Goal: Information Seeking & Learning: Learn about a topic

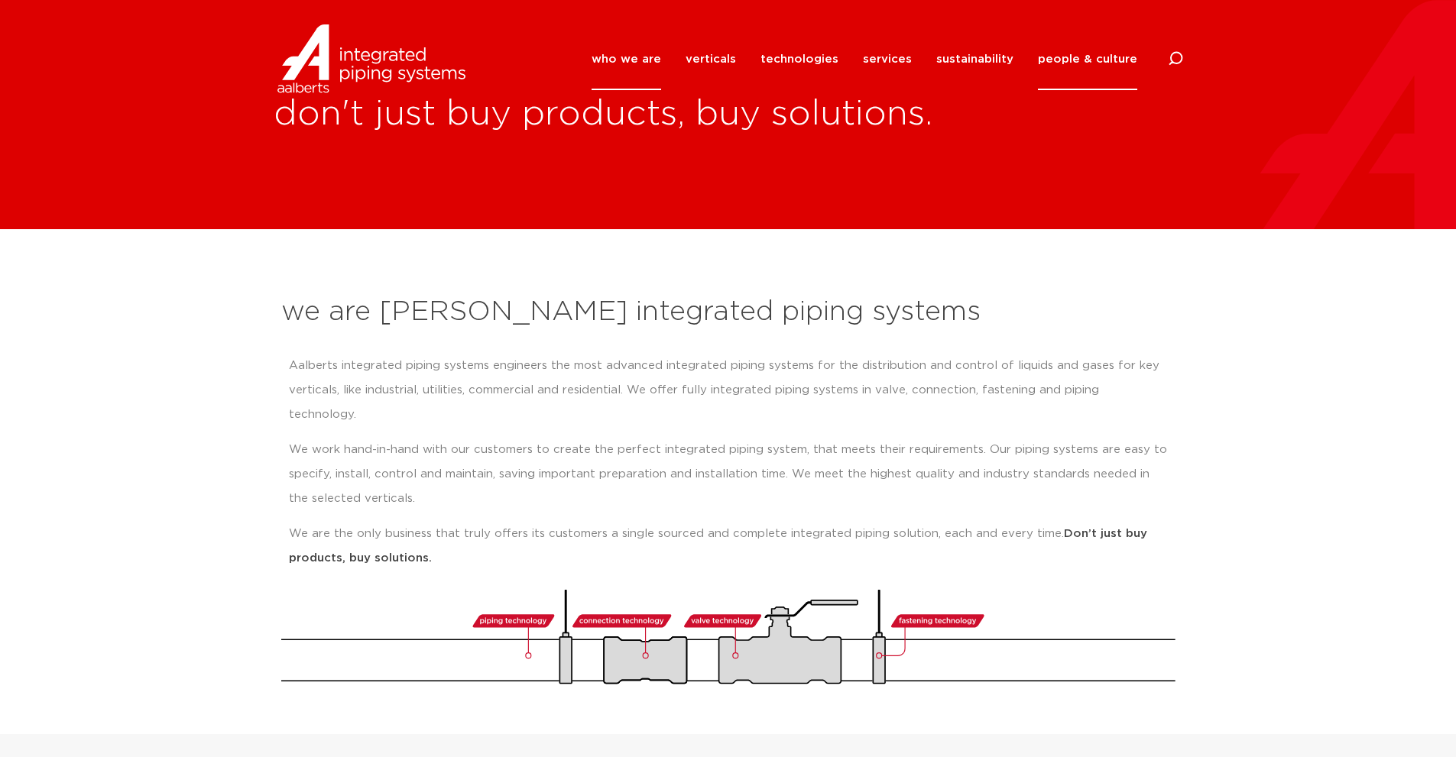
click at [1108, 59] on link "people & culture" at bounding box center [1087, 59] width 99 height 62
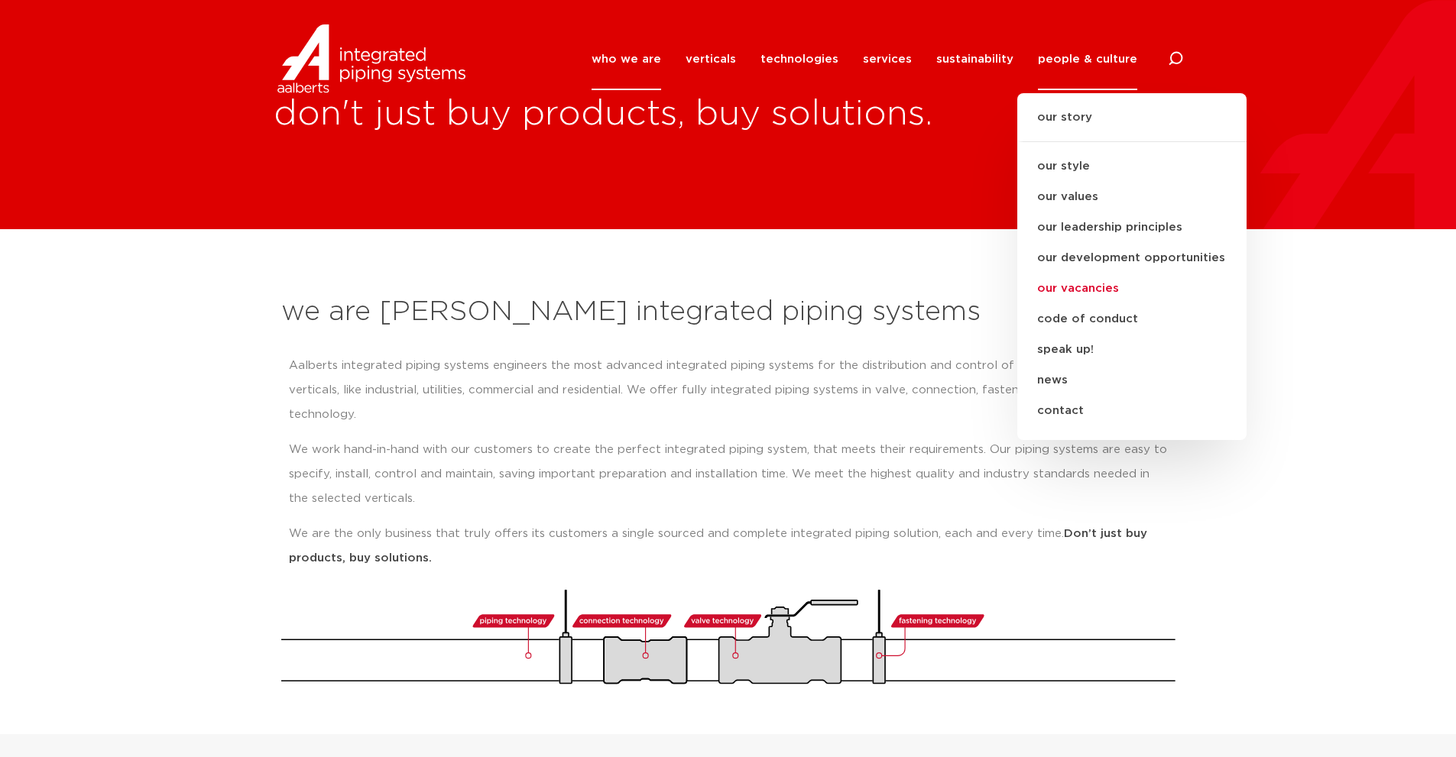
click at [1094, 287] on link "our vacancies" at bounding box center [1131, 289] width 229 height 31
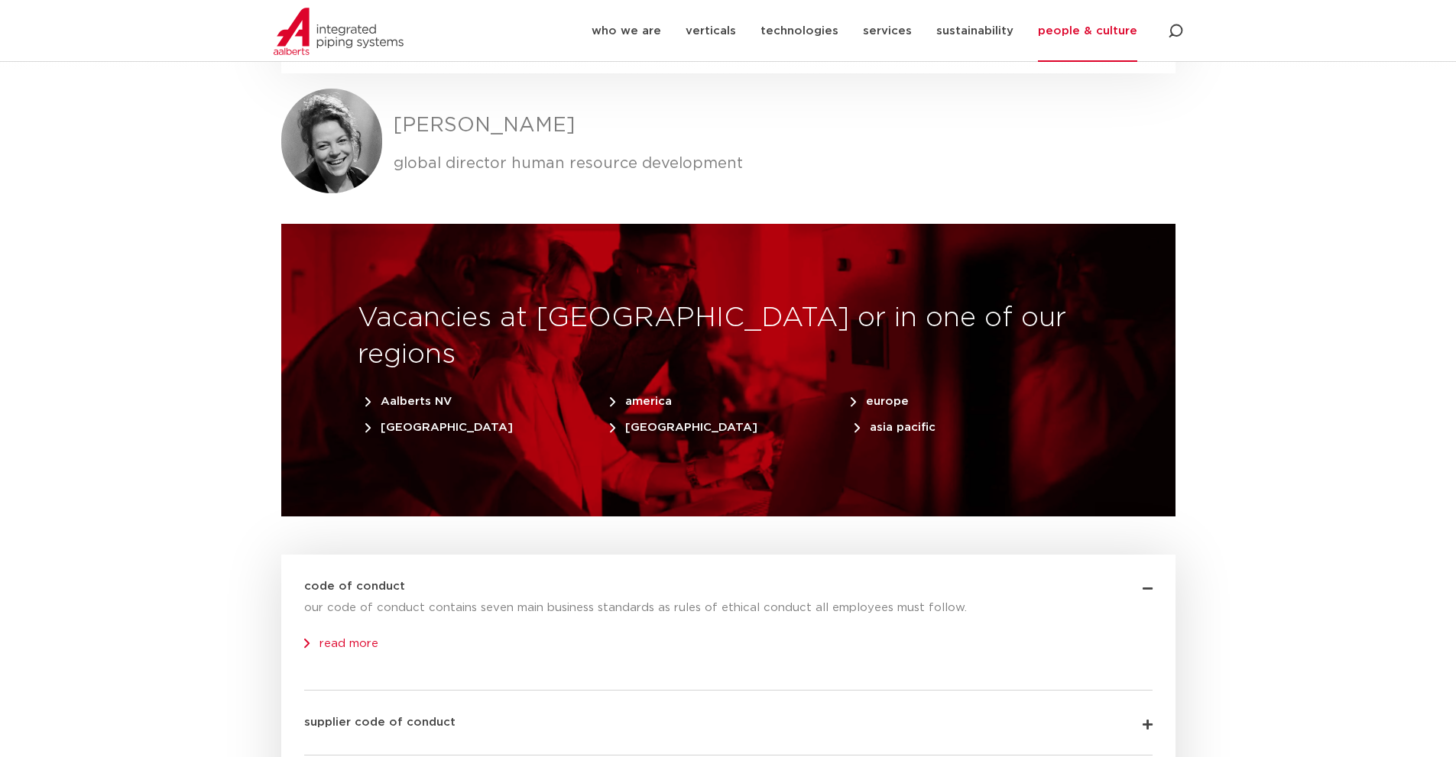
scroll to position [4508, 0]
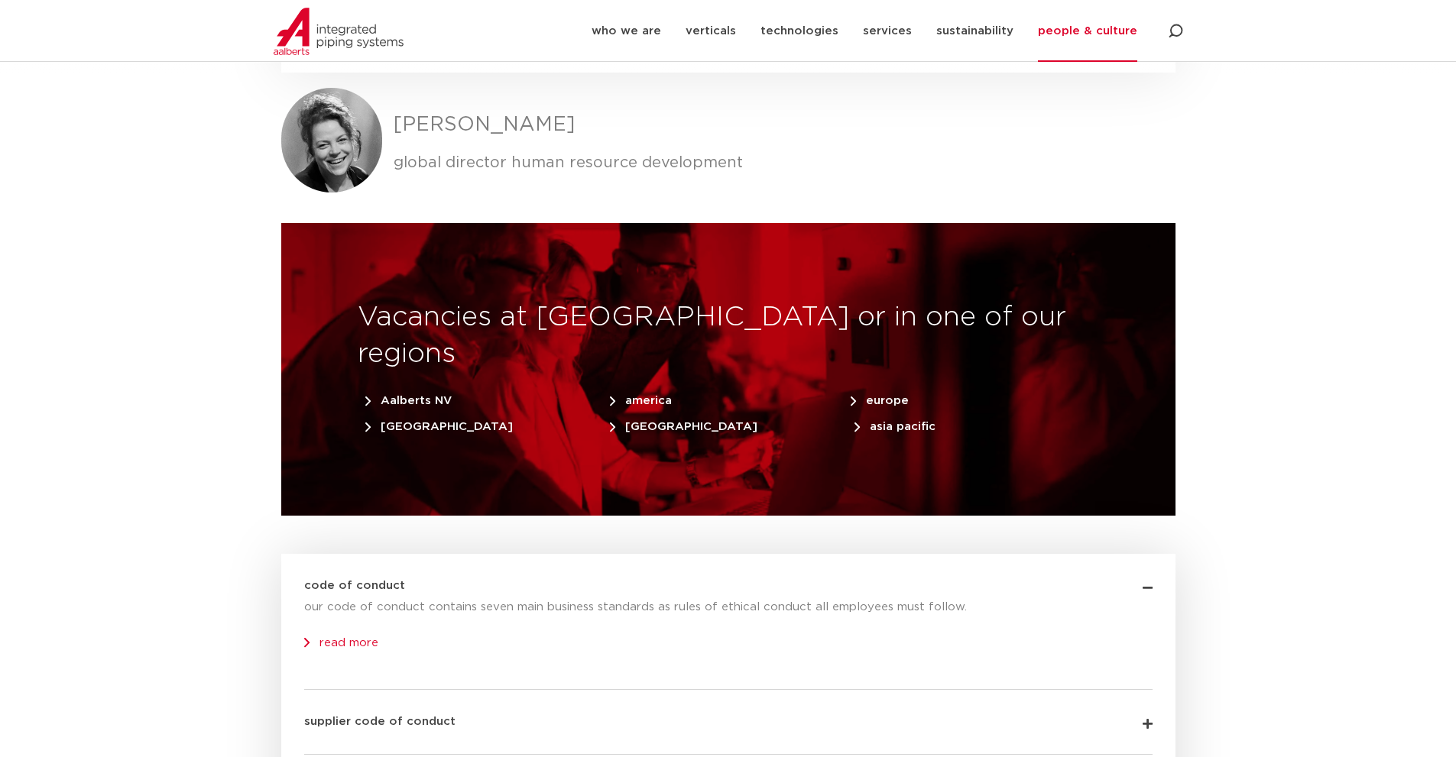
click at [630, 395] on span "america" at bounding box center [641, 400] width 62 height 11
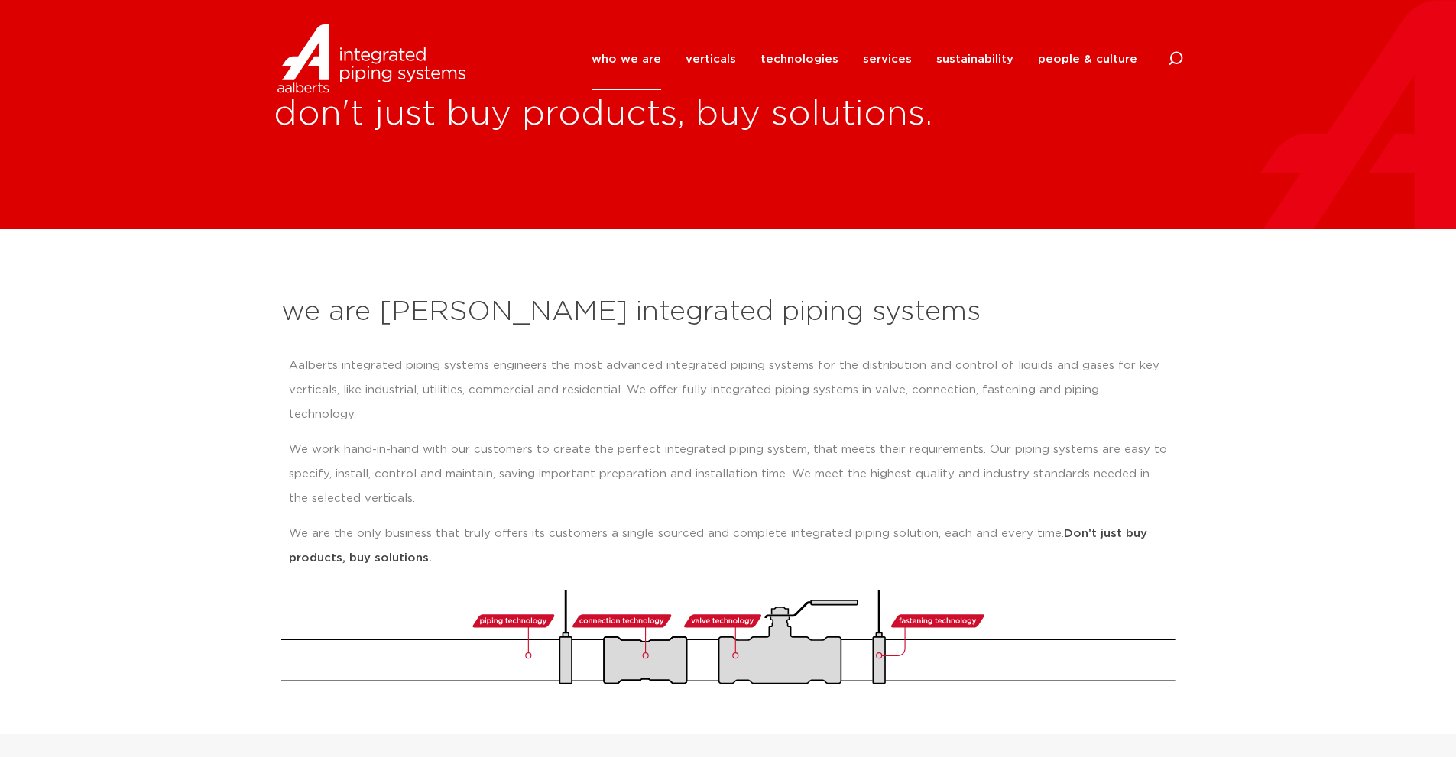
click at [646, 54] on link "who we are" at bounding box center [626, 59] width 70 height 62
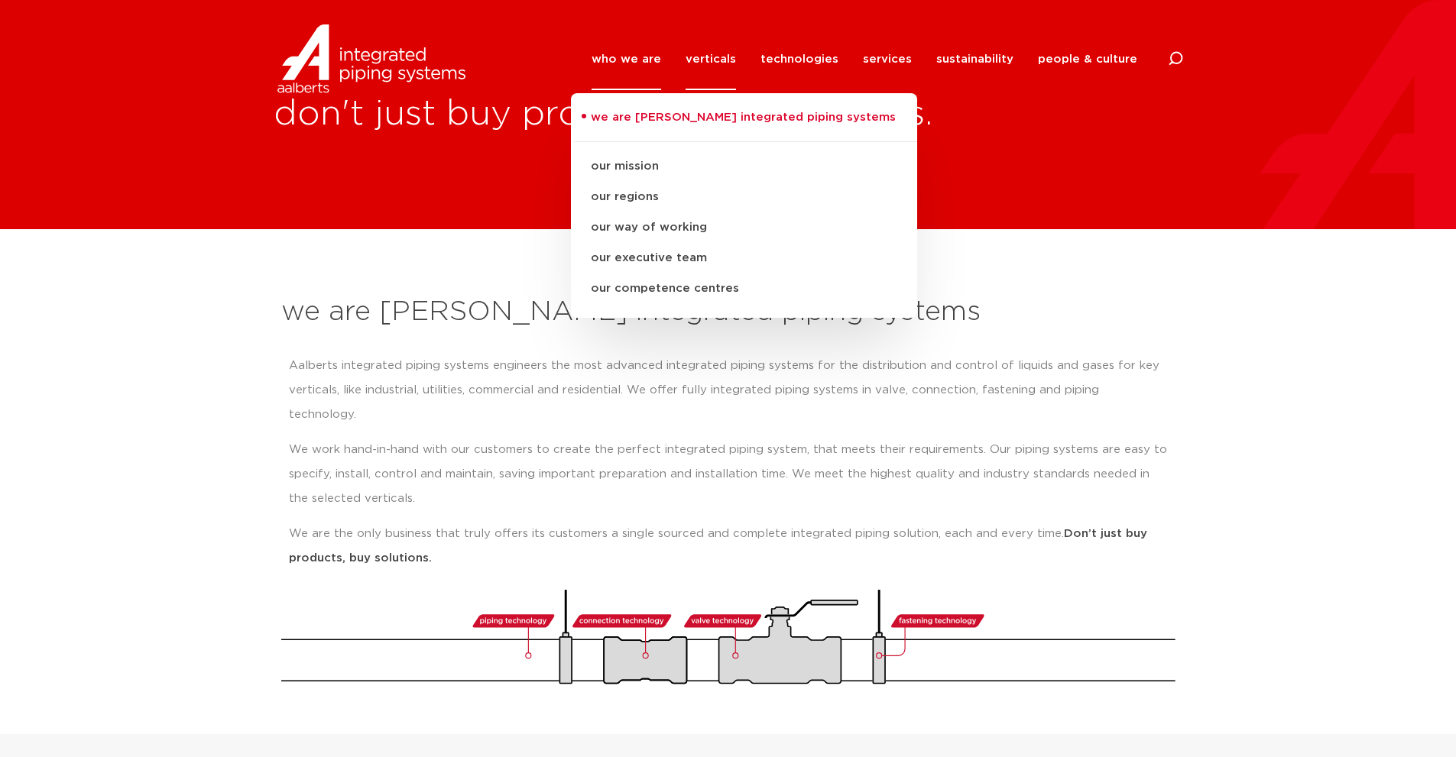
click at [723, 55] on link "verticals" at bounding box center [710, 59] width 50 height 62
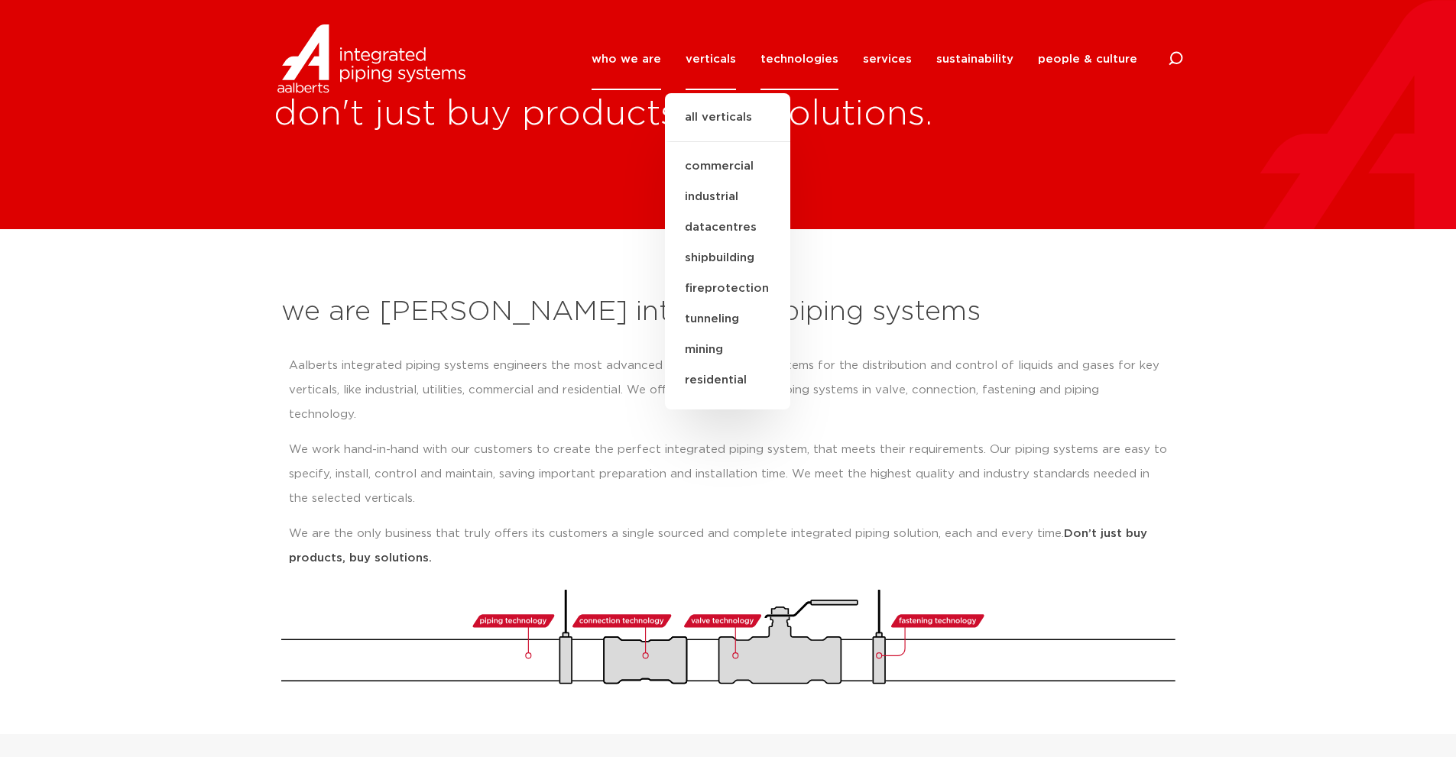
click at [807, 60] on link "technologies" at bounding box center [799, 59] width 78 height 62
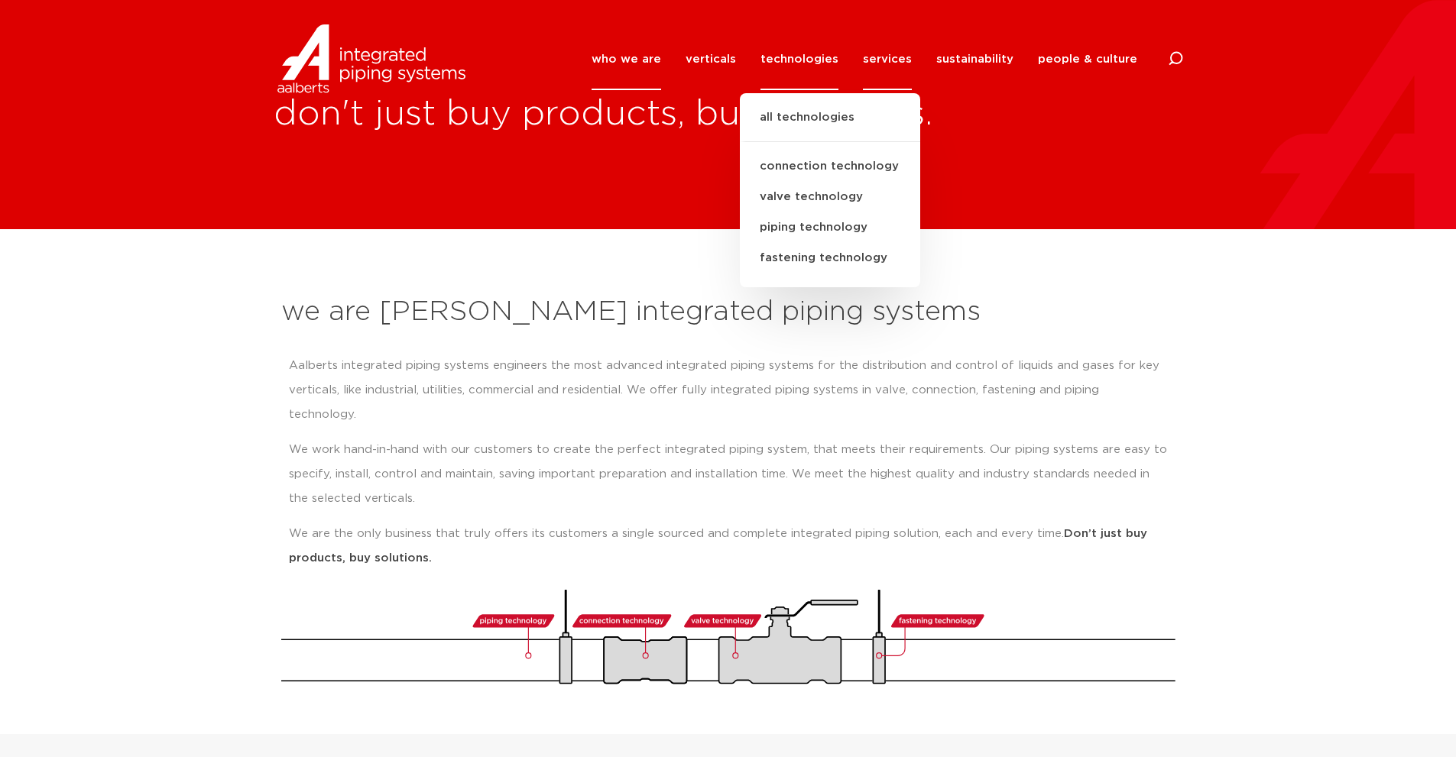
click at [889, 58] on link "services" at bounding box center [887, 59] width 49 height 62
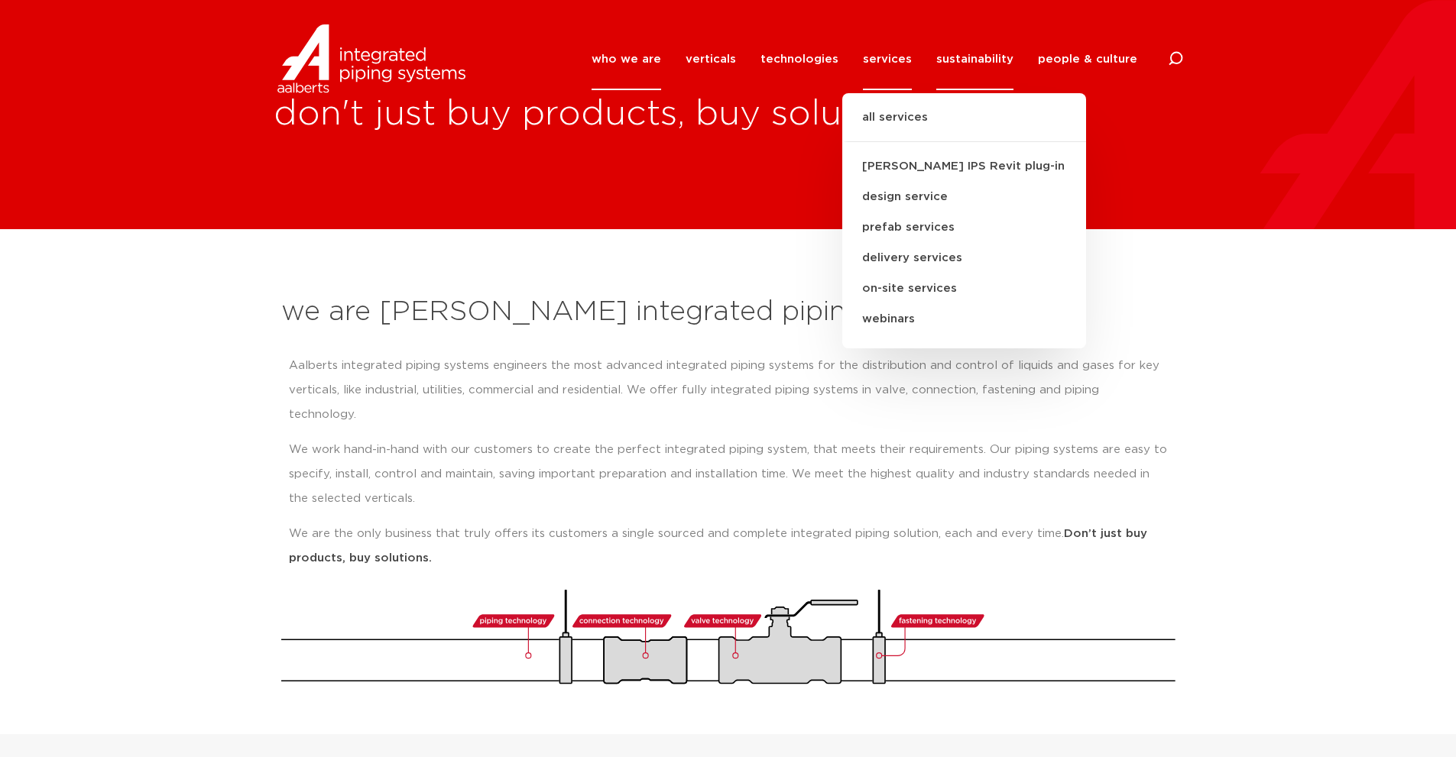
click at [967, 57] on link "sustainability" at bounding box center [974, 59] width 77 height 62
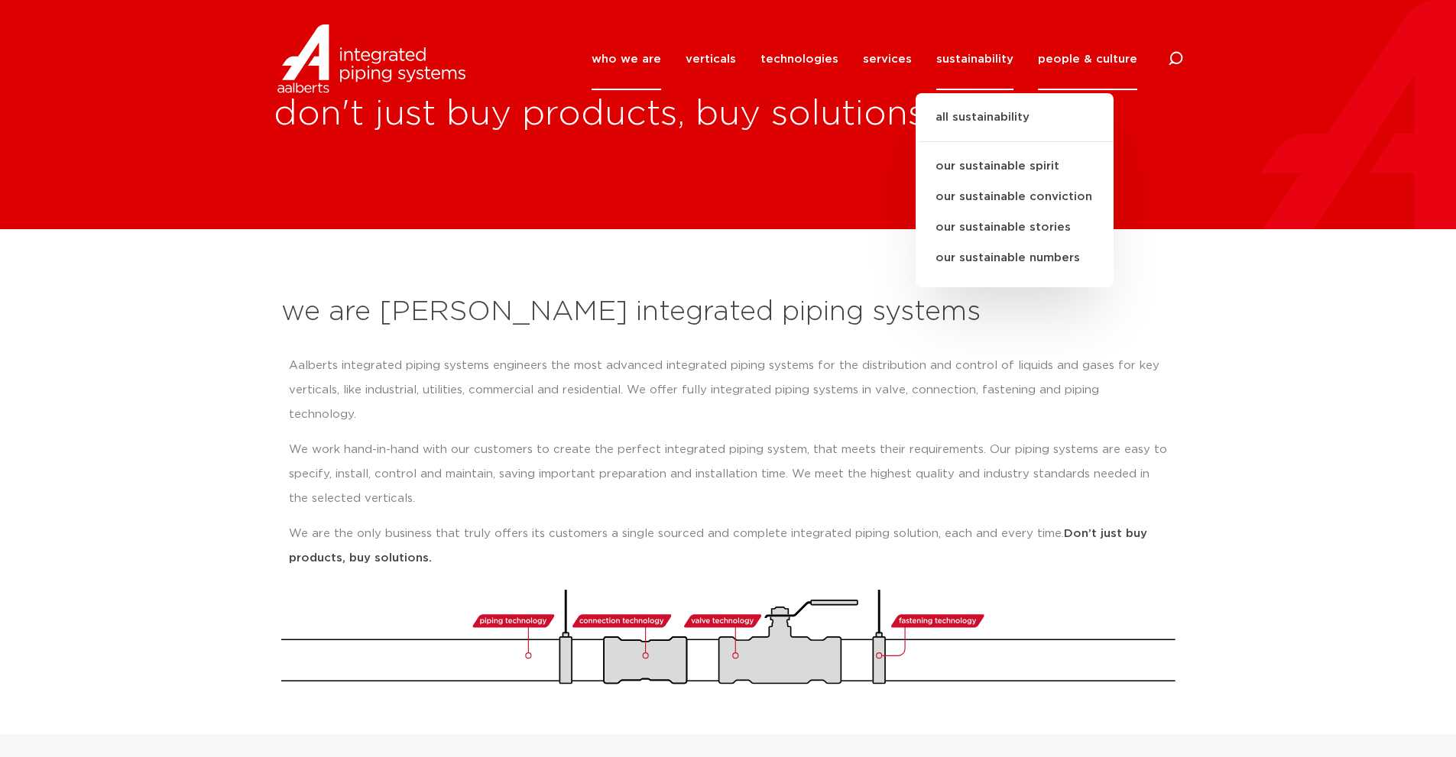
click at [1077, 60] on link "people & culture" at bounding box center [1087, 59] width 99 height 62
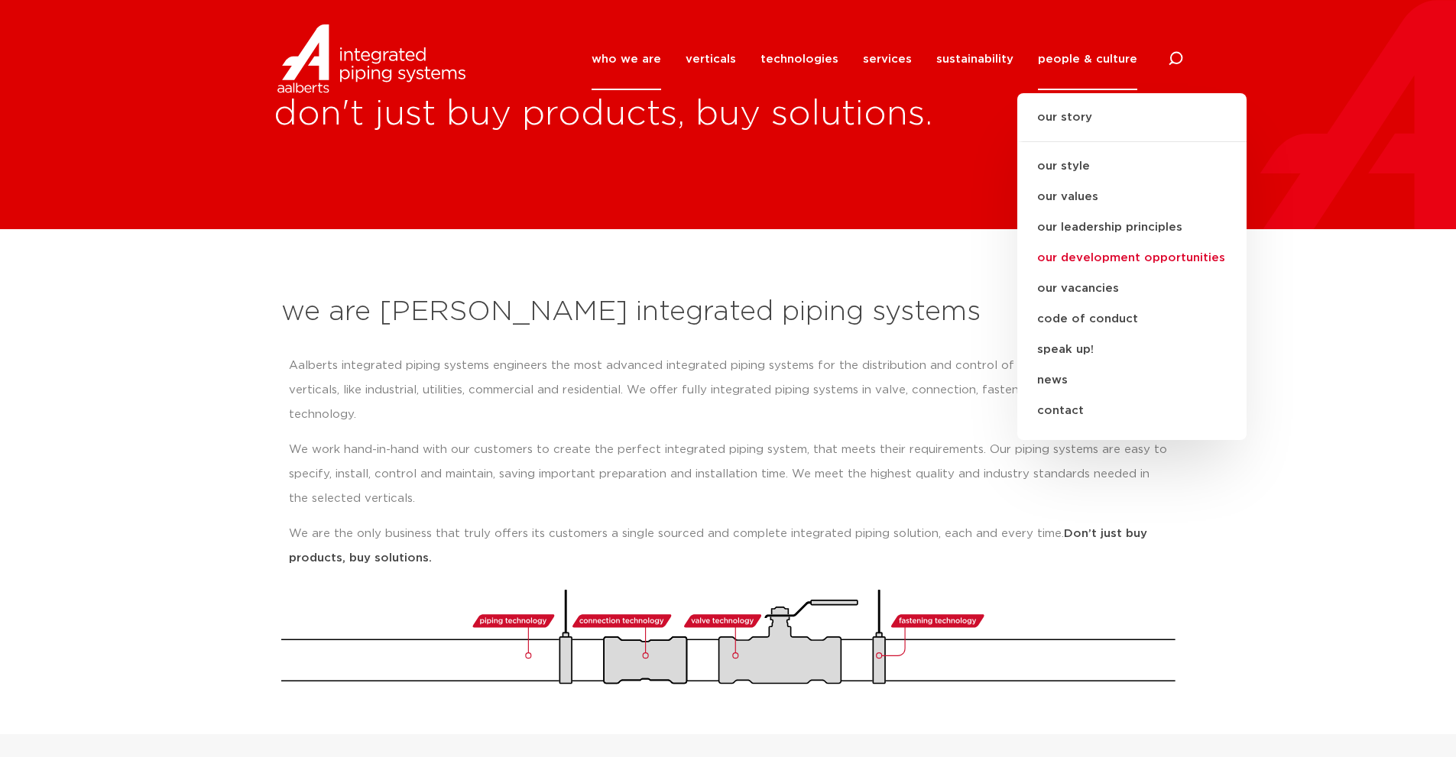
click at [1105, 252] on link "our development opportunities" at bounding box center [1131, 258] width 229 height 31
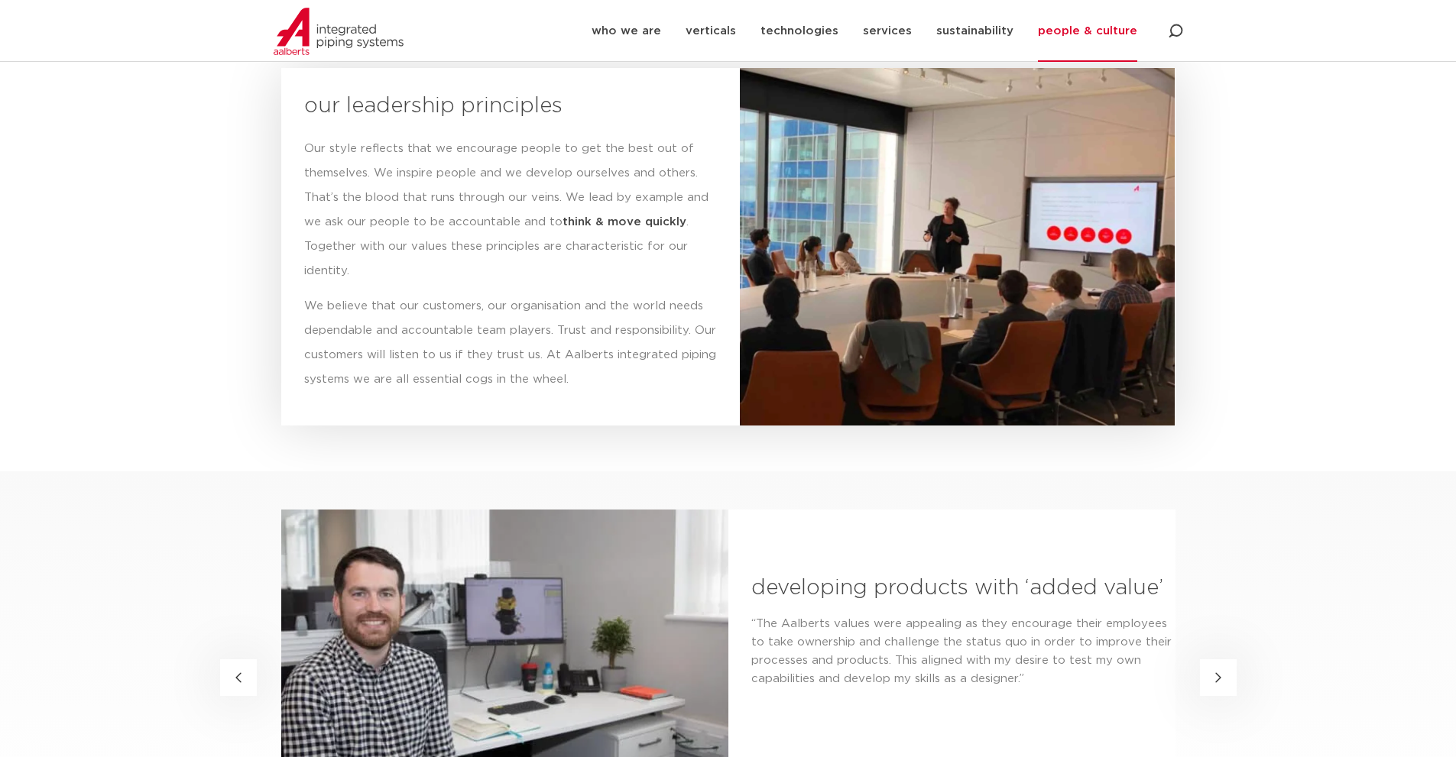
scroll to position [2139, 0]
